Goal: Information Seeking & Learning: Find specific page/section

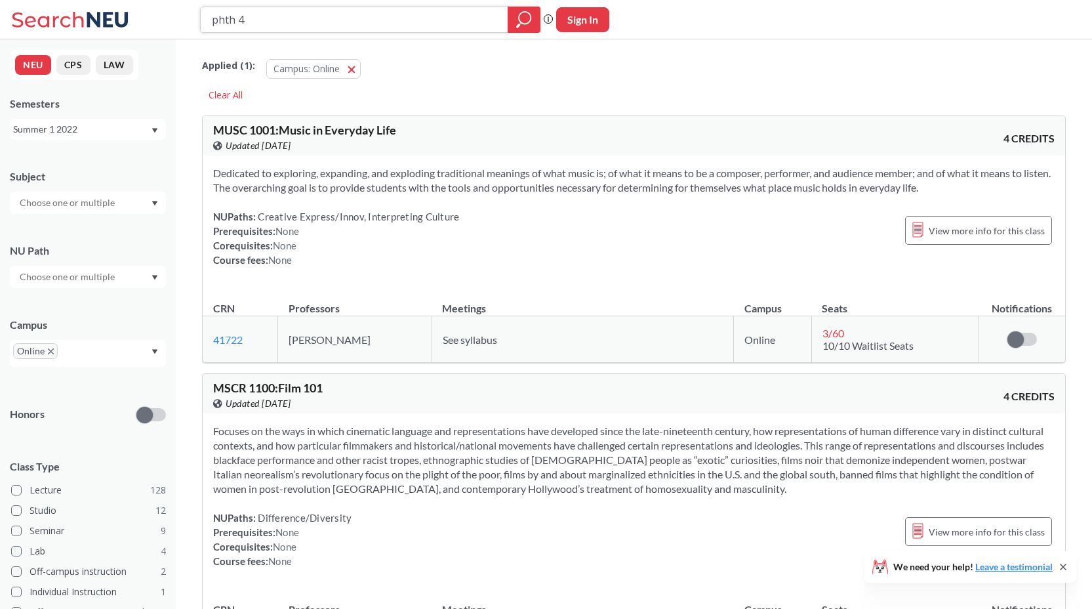
drag, startPoint x: 311, startPoint y: 24, endPoint x: 155, endPoint y: 23, distance: 155.4
click at [155, 23] on div "phth 4 Phrase search guarantees the exact search appears in the results. Ex. If…" at bounding box center [546, 19] width 1092 height 39
type input "ds 4200"
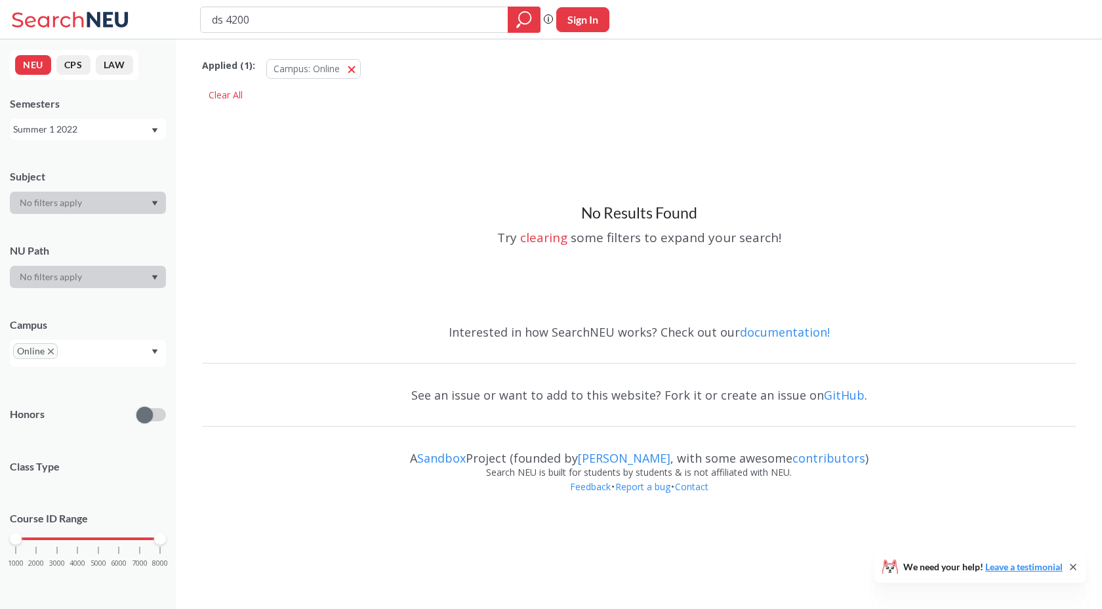
click at [230, 20] on input "ds 4200" at bounding box center [355, 20] width 288 height 22
click at [268, 20] on input "ds 4200" at bounding box center [355, 20] width 288 height 22
type input "d"
type input "Machine Learning/Data Mining"
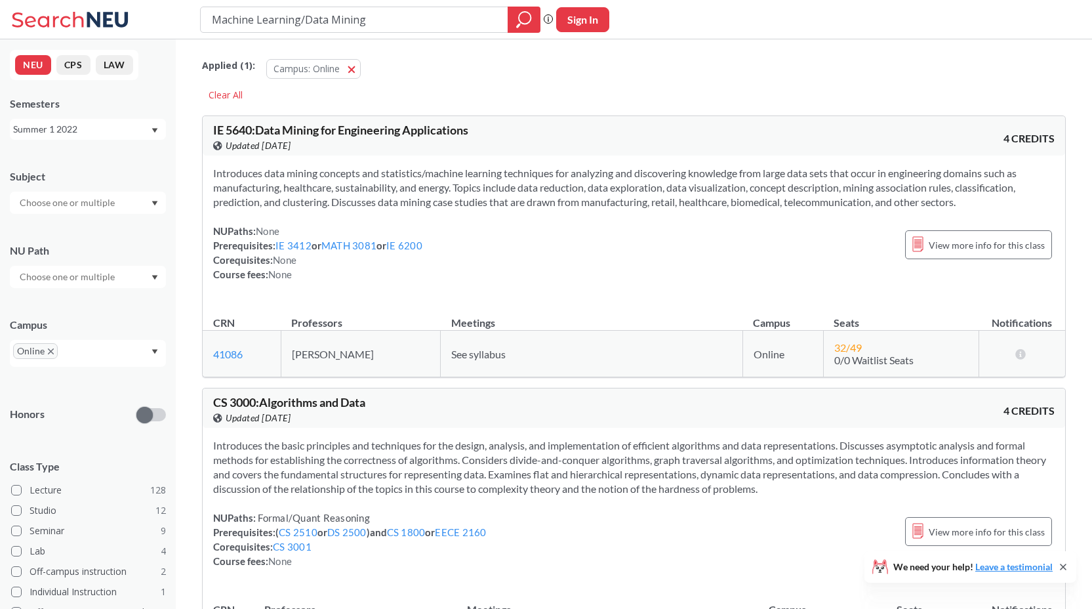
drag, startPoint x: 377, startPoint y: 23, endPoint x: 192, endPoint y: 22, distance: 185.0
click at [192, 23] on div "Machine Learning/Data Mining Phrase search guarantees the exact search appears …" at bounding box center [546, 19] width 1092 height 39
type input "DS 4200"
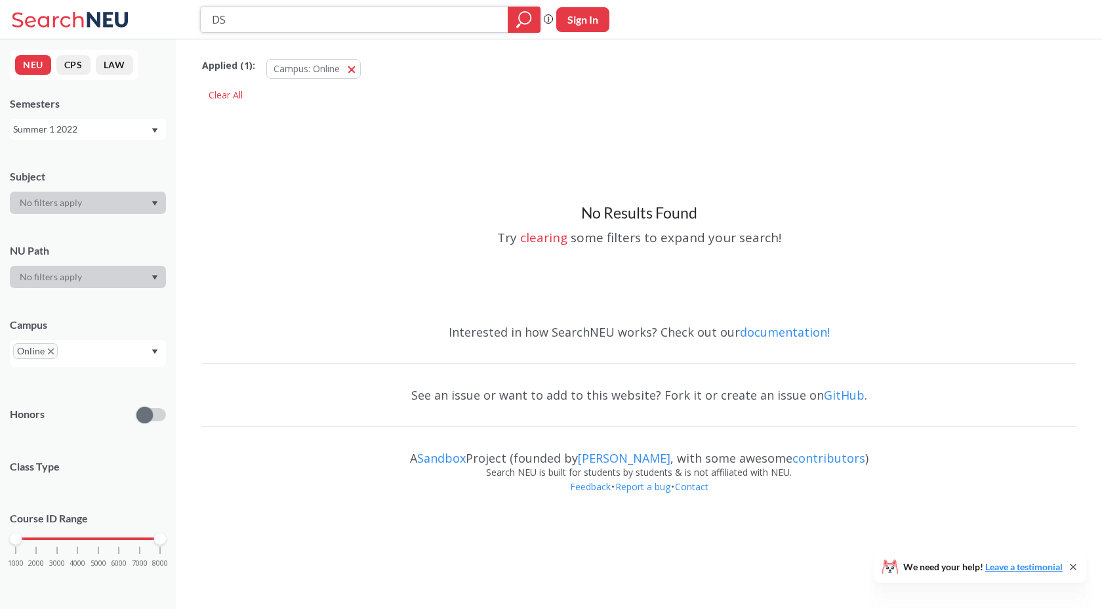
type input "D"
paste input "PHIL1165"
type input "PHIL1165"
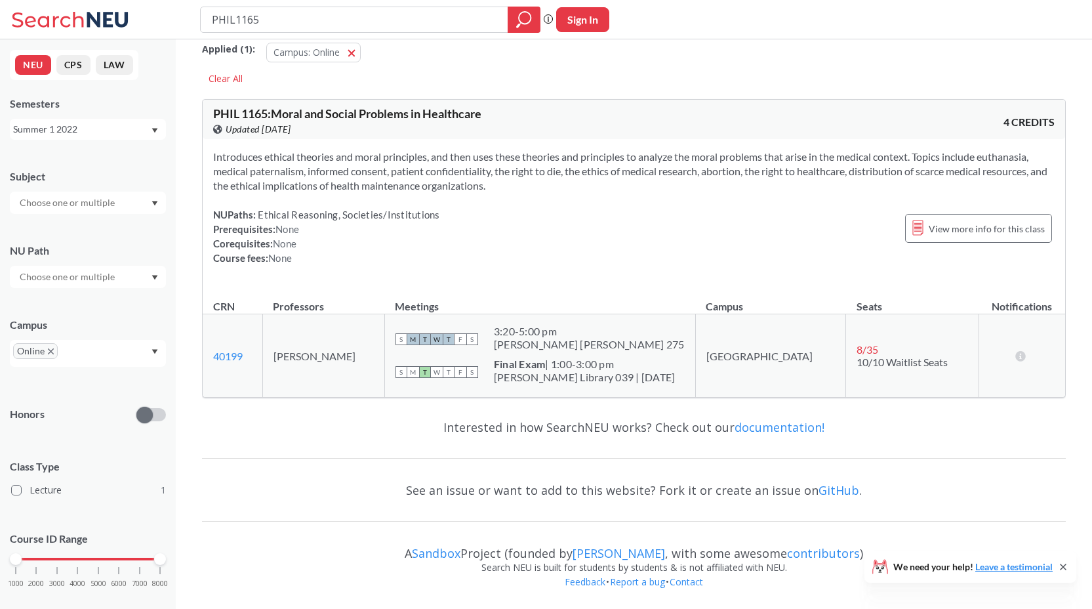
click at [138, 354] on div "Online" at bounding box center [88, 353] width 156 height 27
click at [128, 381] on div "Boston ( 1 )" at bounding box center [91, 385] width 148 height 14
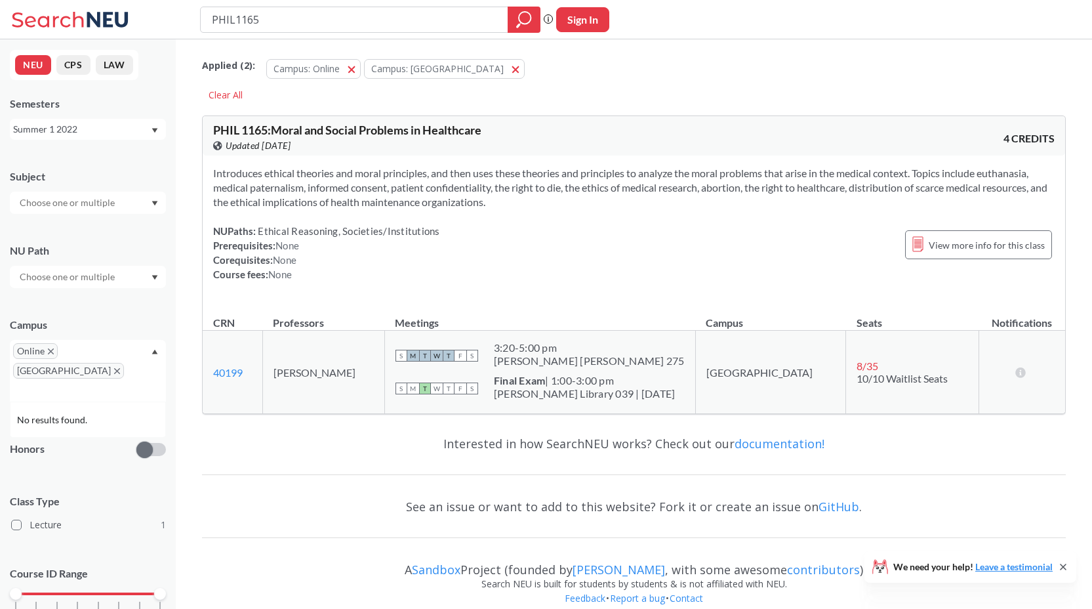
click at [102, 363] on span "[GEOGRAPHIC_DATA]" at bounding box center [68, 371] width 111 height 16
click at [114, 368] on icon "X to remove pill" at bounding box center [117, 371] width 6 height 6
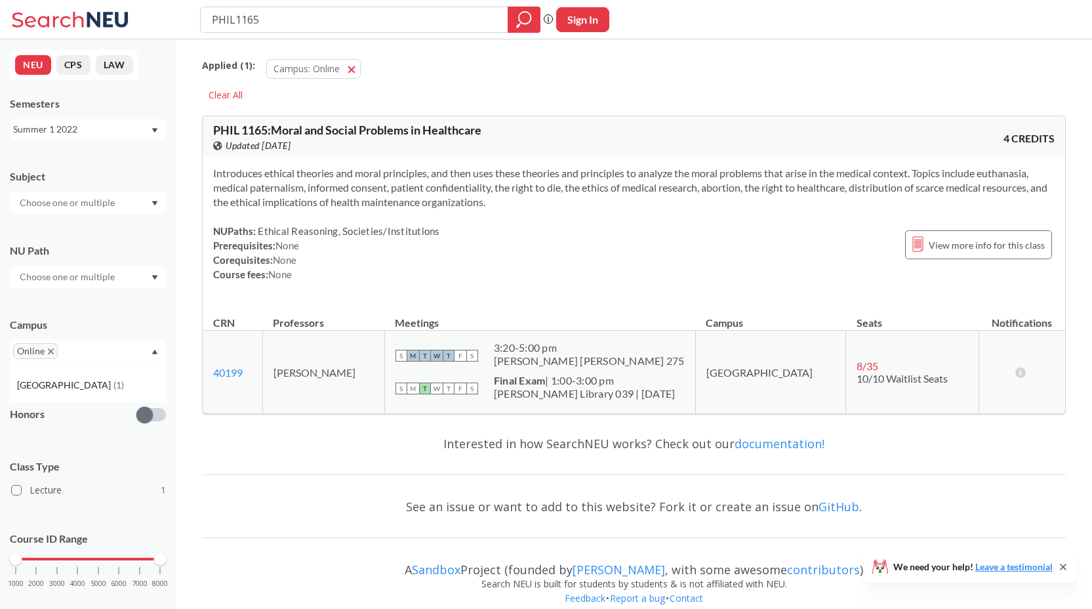
click at [121, 146] on div "NEU CPS LAW Semesters Summer 1 2022 Subject NU Path Campus Online [GEOGRAPHIC_D…" at bounding box center [88, 323] width 176 height 569
click at [123, 133] on div "Summer 1 2022" at bounding box center [81, 129] width 137 height 14
click at [108, 165] on div "Fall 2025" at bounding box center [88, 158] width 156 height 36
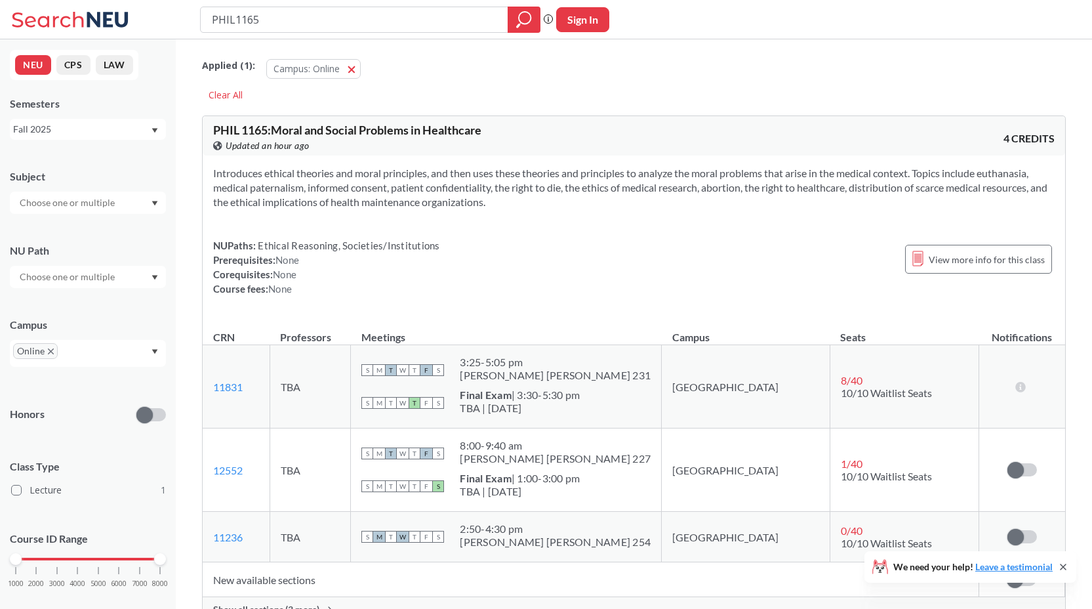
click at [139, 136] on div "Fall 2025" at bounding box center [88, 129] width 156 height 21
click at [73, 201] on div "Summer 2 2025" at bounding box center [88, 194] width 156 height 36
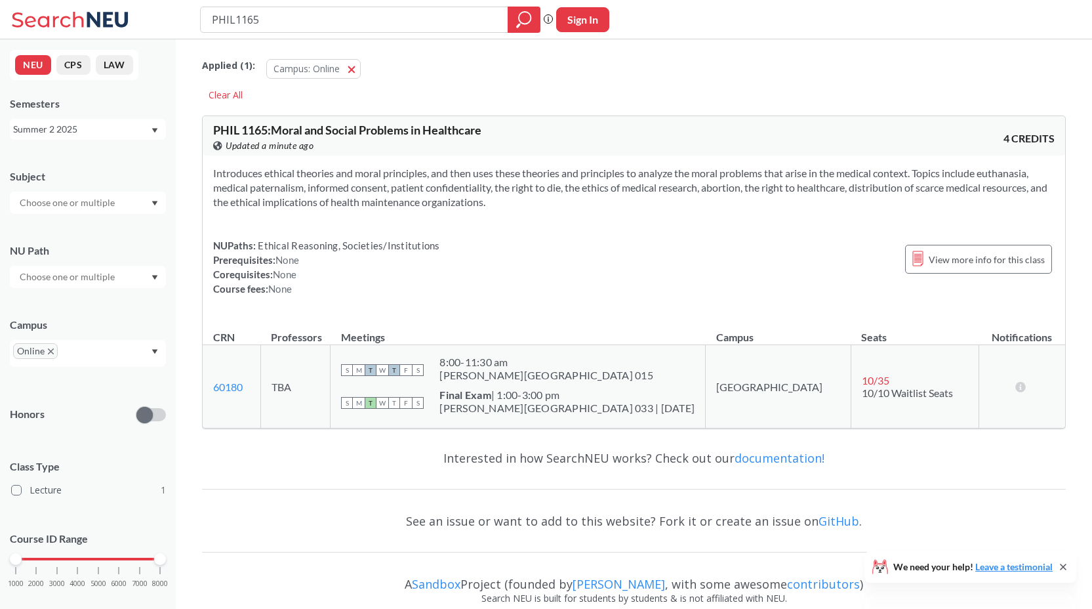
click at [110, 132] on div "Summer 2 2025" at bounding box center [81, 129] width 137 height 14
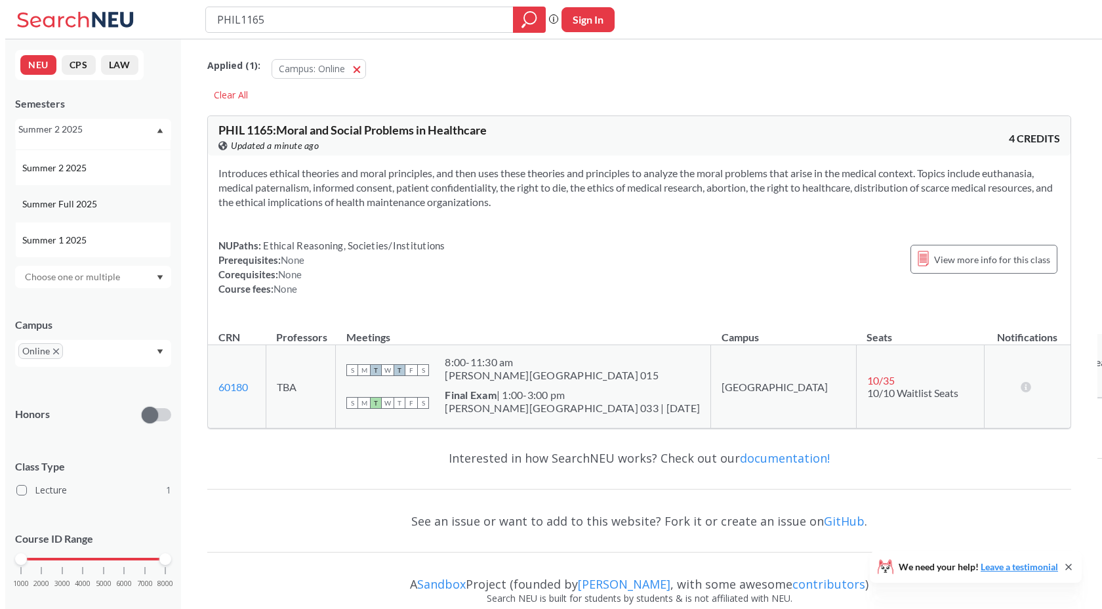
scroll to position [32, 0]
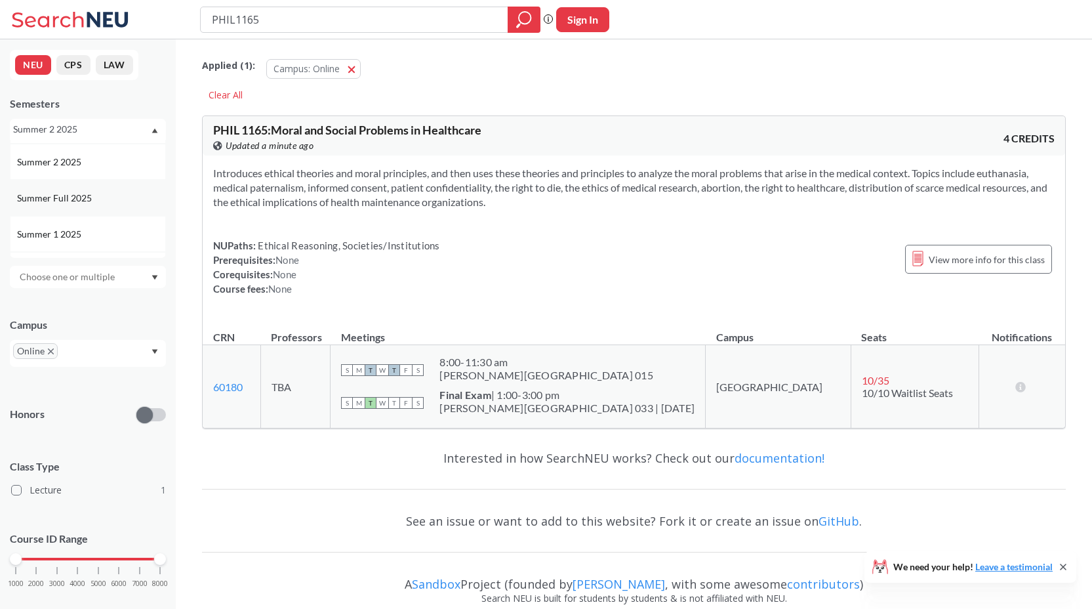
click at [94, 222] on div "Summer 1 2025" at bounding box center [88, 234] width 156 height 36
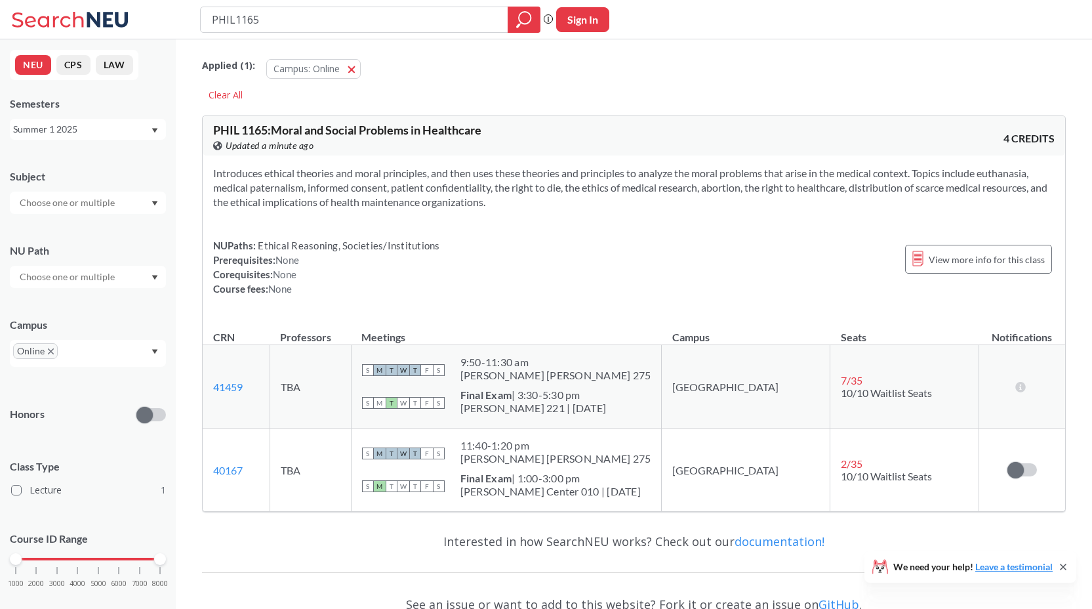
click at [127, 126] on div "Summer 1 2025" at bounding box center [81, 129] width 137 height 14
click at [79, 166] on div "Fall 2025" at bounding box center [88, 158] width 156 height 36
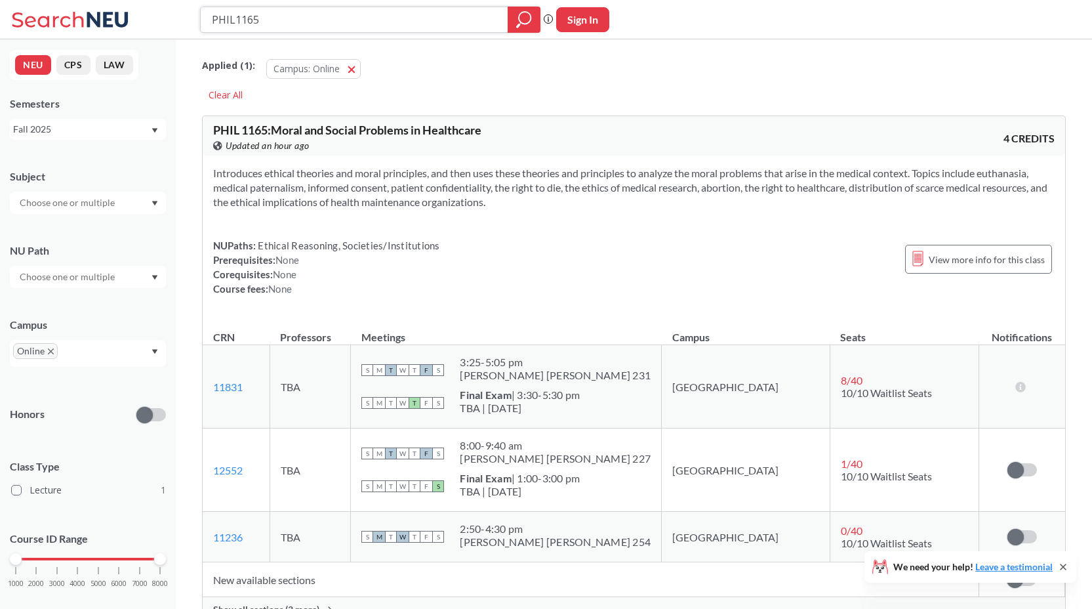
click at [417, 16] on input "PHIL1165" at bounding box center [355, 20] width 288 height 22
click at [417, 18] on input "PHIL1165" at bounding box center [355, 20] width 288 height 22
paste input "TH 4202"
type input "PHTH 4202"
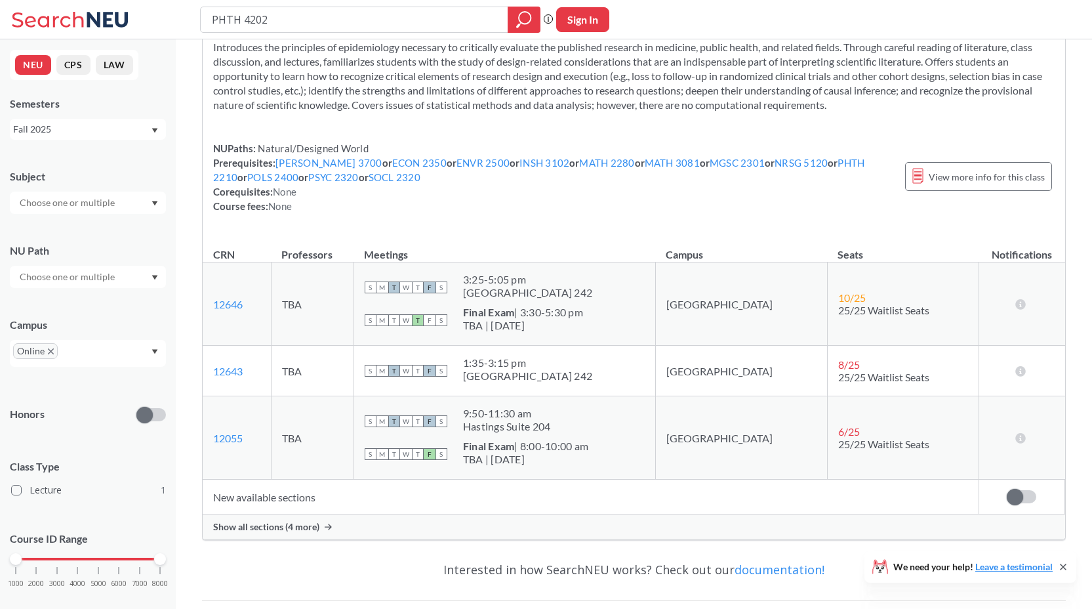
scroll to position [125, 0]
click at [93, 133] on div "Fall 2025" at bounding box center [81, 129] width 137 height 14
click at [81, 224] on div "Spring 2025" at bounding box center [91, 222] width 148 height 14
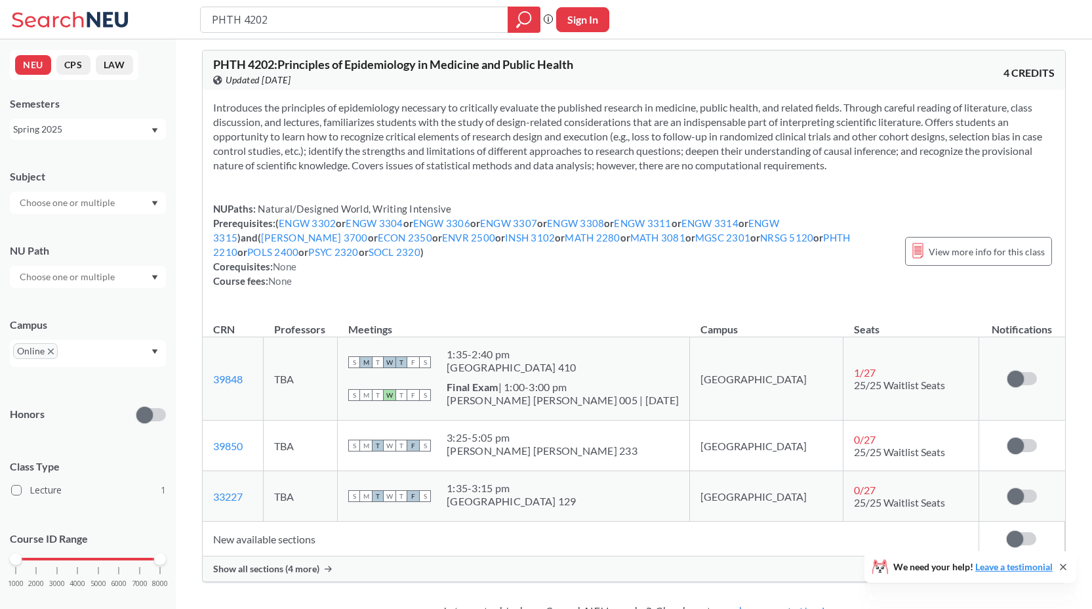
scroll to position [67, 0]
click at [349, 14] on input "PHTH 4202" at bounding box center [355, 20] width 288 height 22
type input "anth1101"
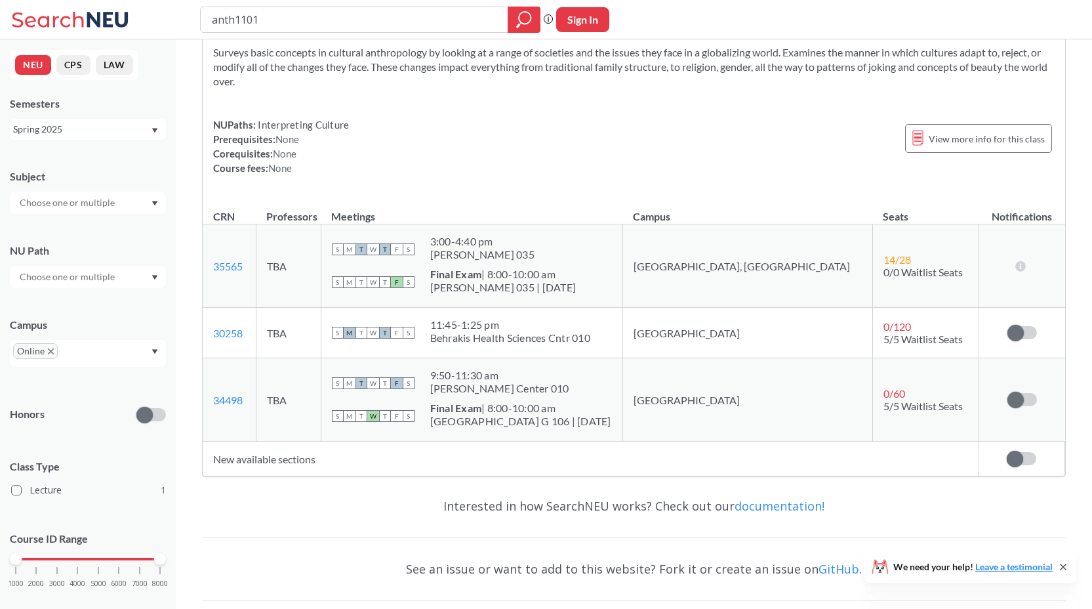
scroll to position [122, 0]
click at [137, 131] on div "Spring 2025" at bounding box center [81, 129] width 137 height 14
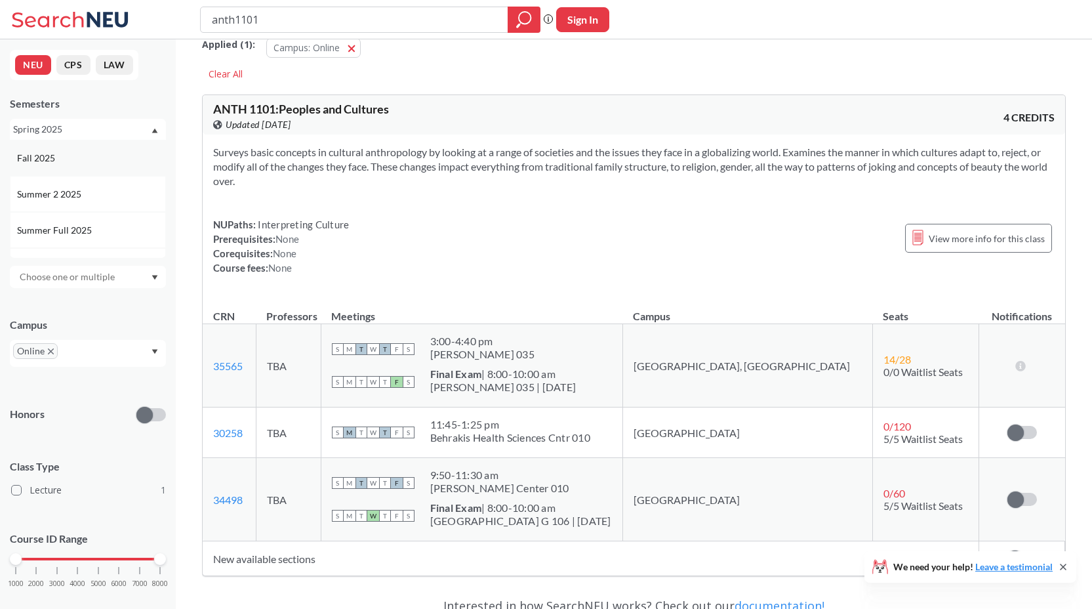
scroll to position [0, 0]
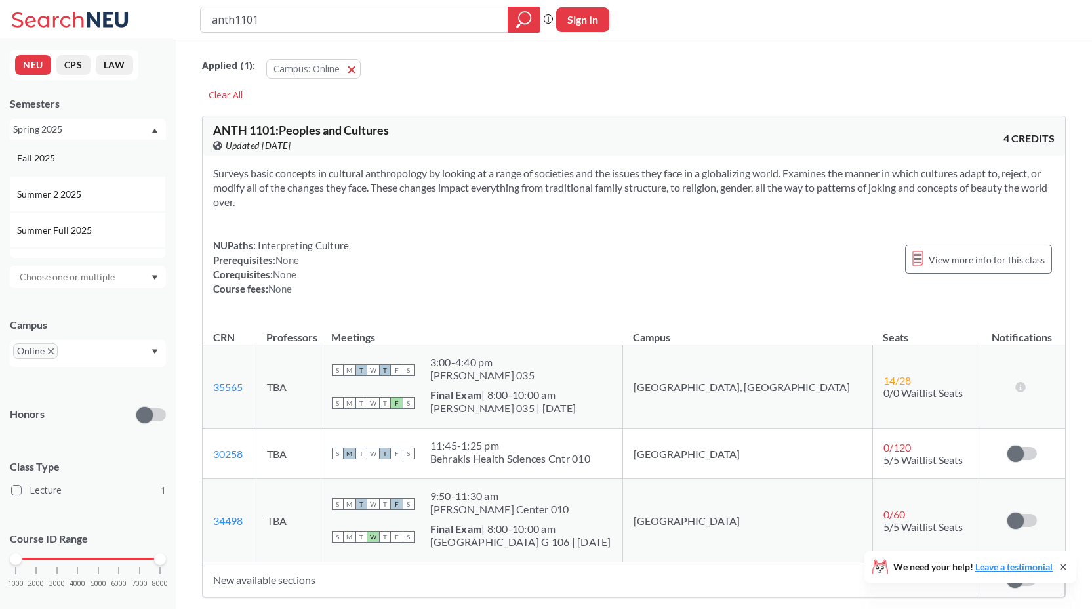
click at [105, 157] on div "Fall 2025" at bounding box center [91, 158] width 148 height 14
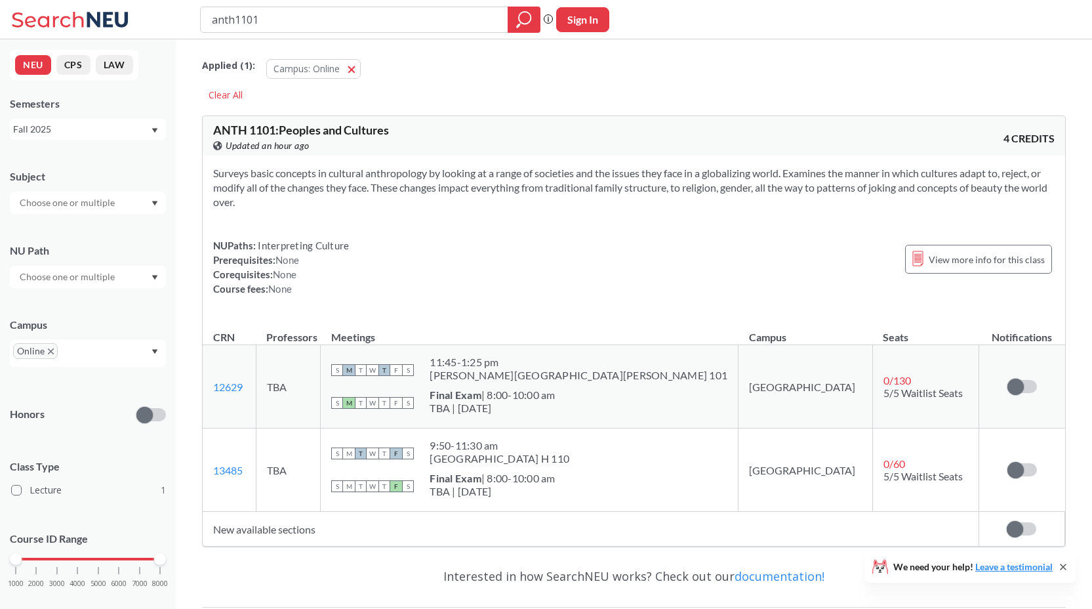
click at [117, 132] on div "Fall 2025" at bounding box center [81, 129] width 137 height 14
click at [89, 219] on div "Spring 2025" at bounding box center [91, 223] width 148 height 14
